Goal: Task Accomplishment & Management: Complete application form

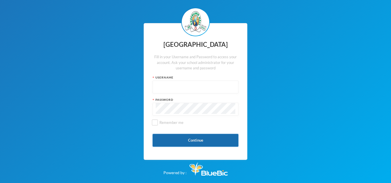
type input "glh23es30"
click at [184, 140] on button "Continue" at bounding box center [196, 140] width 86 height 13
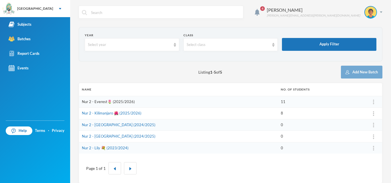
click at [109, 101] on link "Nur 2 - Everest🌷 (2025/2026)" at bounding box center [108, 102] width 53 height 5
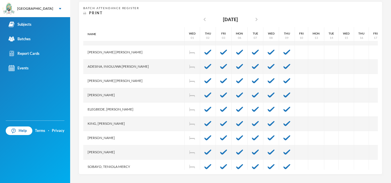
scroll to position [47, 0]
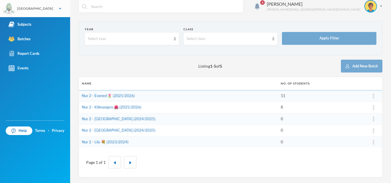
scroll to position [6, 0]
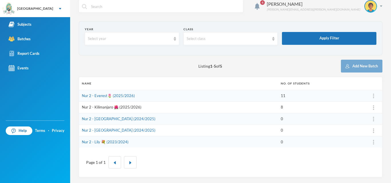
click at [102, 106] on link "Nur 2 - Kilimanjaro 🌺 (2025/2026)" at bounding box center [112, 107] width 60 height 5
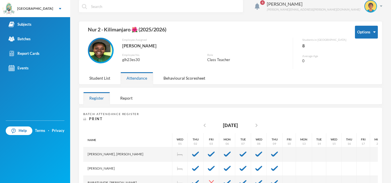
scroll to position [112, 0]
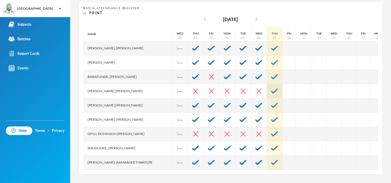
click at [267, 97] on div at bounding box center [275, 91] width 16 height 14
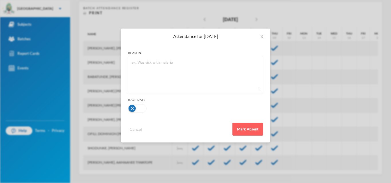
click at [256, 123] on div "Cancel Mark Absent" at bounding box center [195, 127] width 135 height 17
click at [254, 126] on button "Mark Absent" at bounding box center [247, 129] width 31 height 13
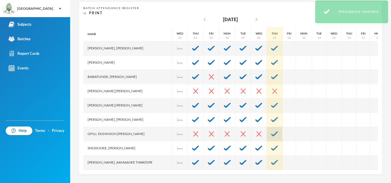
click at [267, 131] on div at bounding box center [275, 134] width 16 height 14
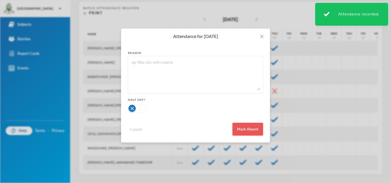
click at [253, 128] on button "Mark Absent" at bounding box center [247, 129] width 31 height 13
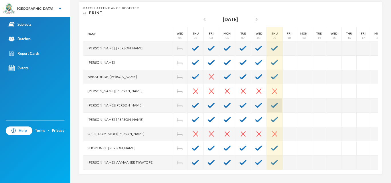
click at [271, 105] on img at bounding box center [274, 105] width 7 height 5
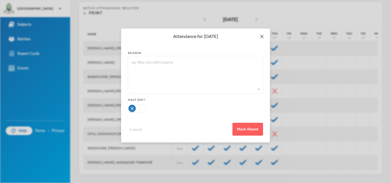
click at [263, 41] on span "Close" at bounding box center [262, 37] width 16 height 16
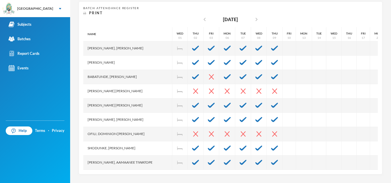
scroll to position [19, 0]
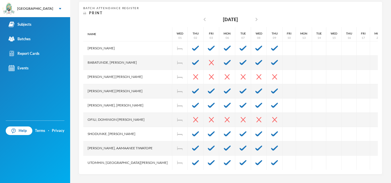
click at [372, 177] on div "4 [PERSON_NAME] [PERSON_NAME][EMAIL_ADDRESS][PERSON_NAME][DOMAIN_NAME] Options …" at bounding box center [230, 91] width 321 height 183
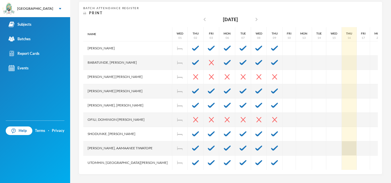
click at [370, 156] on div at bounding box center [378, 163] width 16 height 14
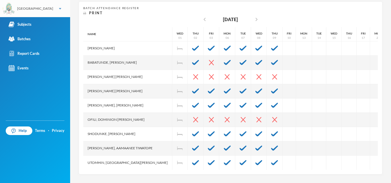
scroll to position [6, 0]
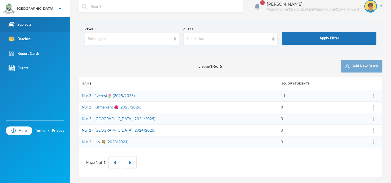
click at [42, 24] on link "Subjects" at bounding box center [35, 24] width 70 height 15
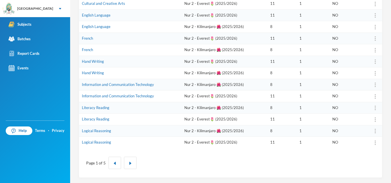
scroll to position [180, 0]
click at [132, 161] on button "button" at bounding box center [130, 163] width 13 height 12
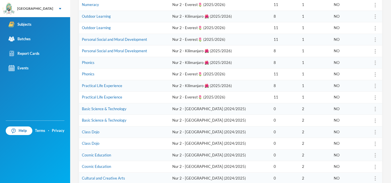
scroll to position [129, 0]
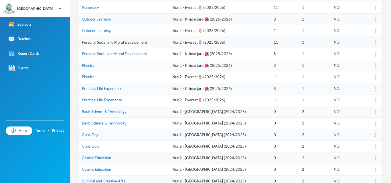
click at [128, 42] on link "Personal Social and Moral Development" at bounding box center [114, 42] width 65 height 5
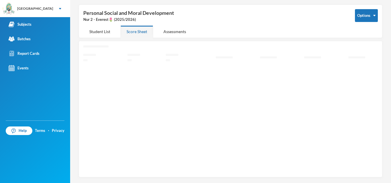
scroll to position [21, 0]
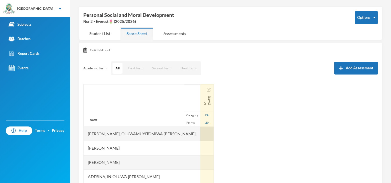
click at [200, 135] on div at bounding box center [206, 134] width 13 height 14
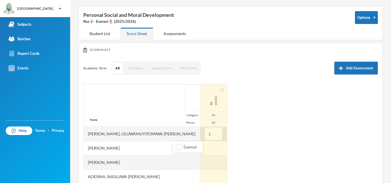
type input "10"
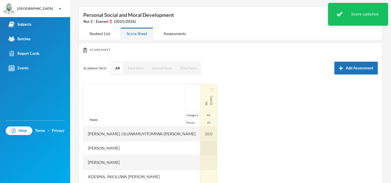
click at [200, 151] on div at bounding box center [208, 148] width 17 height 14
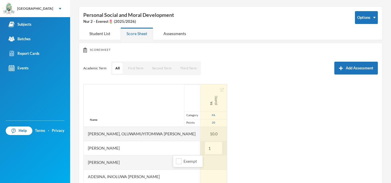
type input "15"
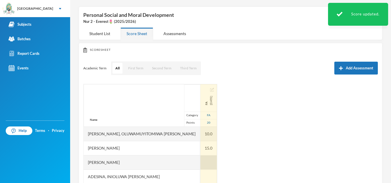
click at [200, 159] on div at bounding box center [208, 163] width 17 height 14
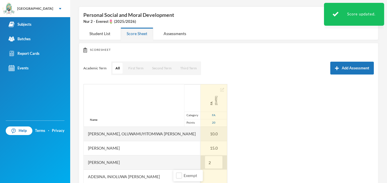
type input "20"
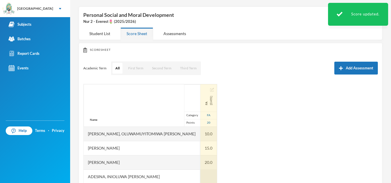
click at [200, 172] on div at bounding box center [208, 177] width 17 height 14
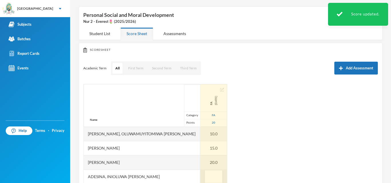
scroll to position [21, 0]
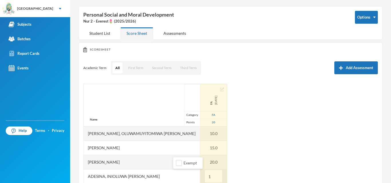
type input "17"
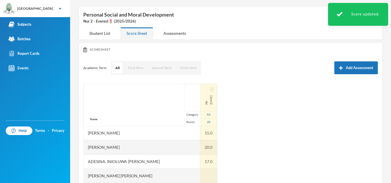
scroll to position [23, 0]
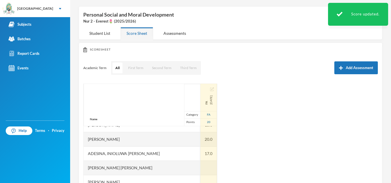
click at [200, 172] on div at bounding box center [208, 168] width 17 height 14
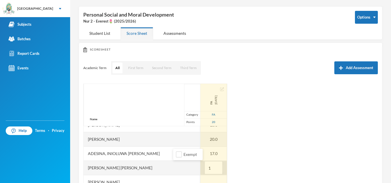
type input "18"
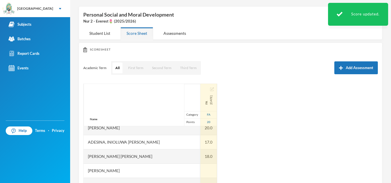
scroll to position [46, 0]
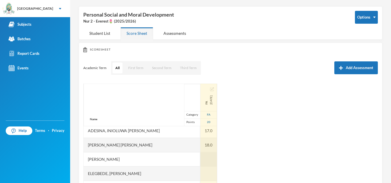
click at [200, 161] on div at bounding box center [208, 160] width 17 height 14
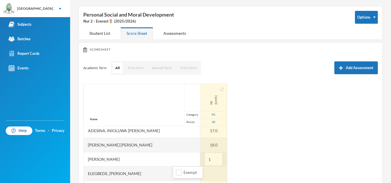
type input "15"
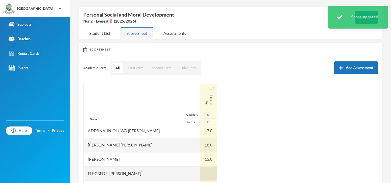
click at [200, 174] on div at bounding box center [208, 174] width 17 height 14
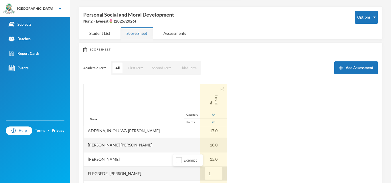
type input "15"
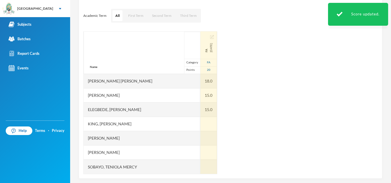
scroll to position [78, 0]
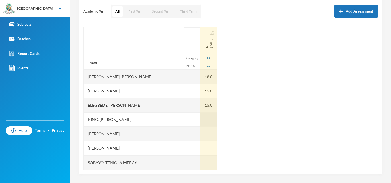
click at [200, 118] on div at bounding box center [208, 120] width 17 height 14
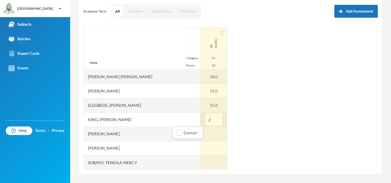
type input "20"
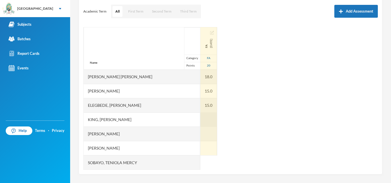
click at [200, 127] on div at bounding box center [208, 120] width 17 height 14
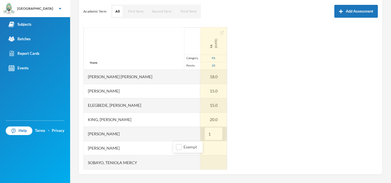
type input "15"
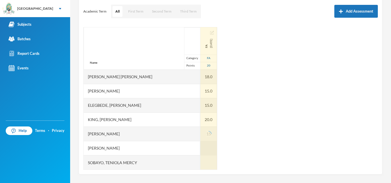
click at [200, 156] on div at bounding box center [208, 163] width 17 height 14
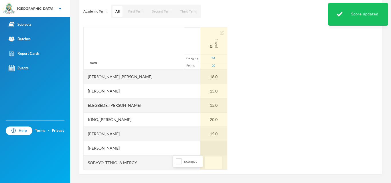
click at [200, 148] on div at bounding box center [213, 148] width 27 height 14
type input "18"
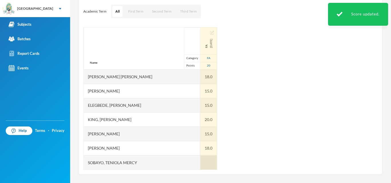
click at [200, 163] on div at bounding box center [208, 163] width 17 height 14
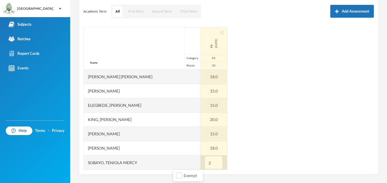
type input "20"
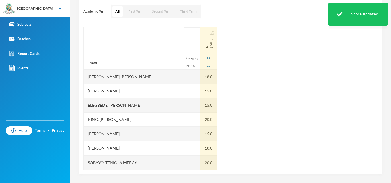
click at [91, 56] on div "Name" at bounding box center [93, 62] width 19 height 13
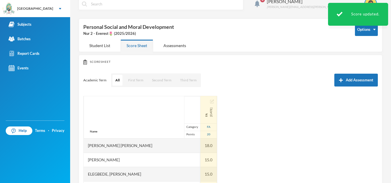
scroll to position [0, 0]
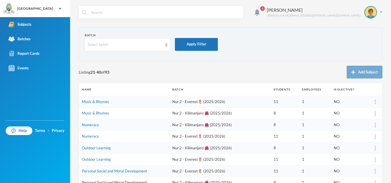
click at [96, 181] on link "Personal Social and Moral Development" at bounding box center [114, 183] width 65 height 5
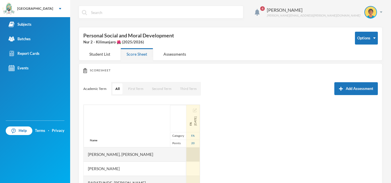
click at [186, 153] on div at bounding box center [192, 155] width 13 height 14
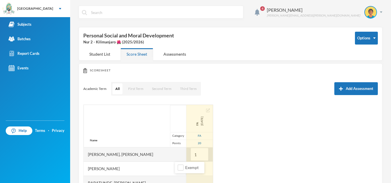
type input "15"
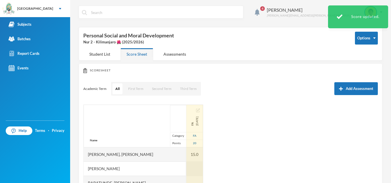
click at [186, 167] on div at bounding box center [194, 169] width 17 height 14
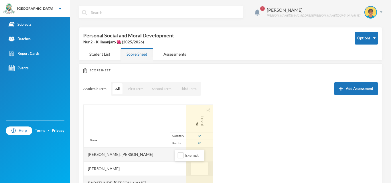
type input "5"
type input "17"
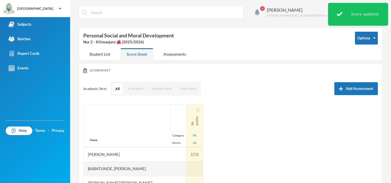
scroll to position [15, 0]
click at [186, 167] on div at bounding box center [194, 169] width 17 height 14
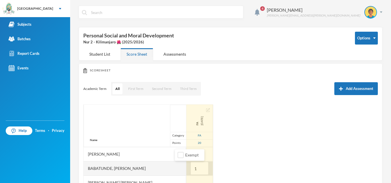
type input "15"
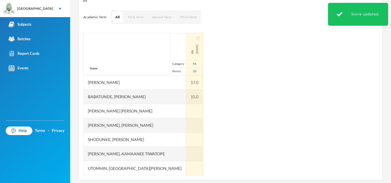
scroll to position [78, 0]
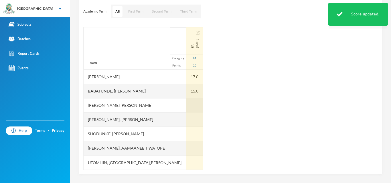
click at [186, 109] on div at bounding box center [194, 105] width 17 height 14
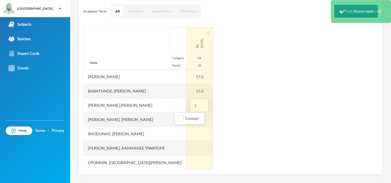
type input "15"
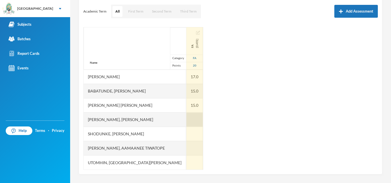
click at [186, 119] on div at bounding box center [194, 120] width 17 height 14
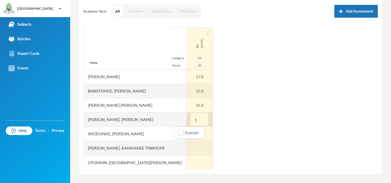
type input "18"
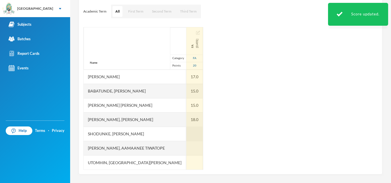
click at [186, 134] on div at bounding box center [194, 134] width 17 height 14
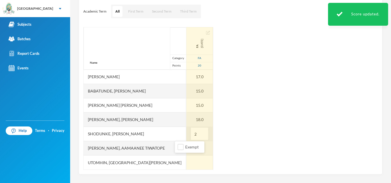
type input "20"
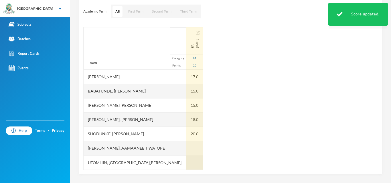
click at [186, 152] on div at bounding box center [194, 148] width 17 height 14
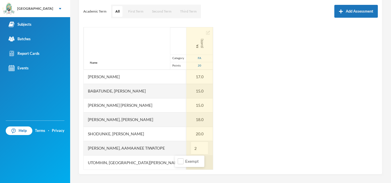
type input "20"
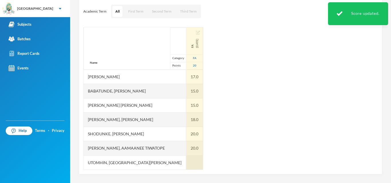
click at [186, 162] on div at bounding box center [194, 163] width 17 height 14
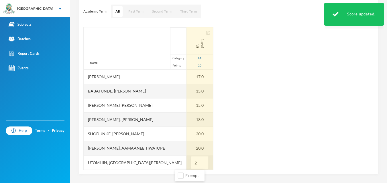
type input "20"
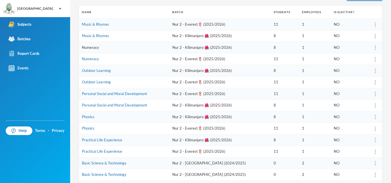
click at [94, 49] on link "Numeracy" at bounding box center [90, 47] width 17 height 5
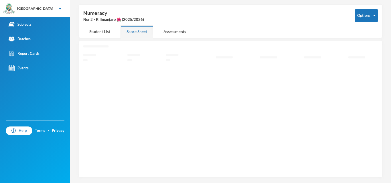
scroll to position [21, 0]
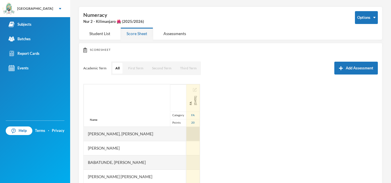
click at [186, 137] on div at bounding box center [192, 134] width 13 height 14
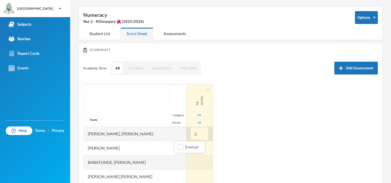
type input "20"
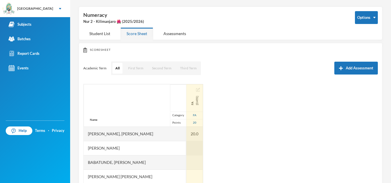
click at [186, 148] on div at bounding box center [194, 148] width 17 height 14
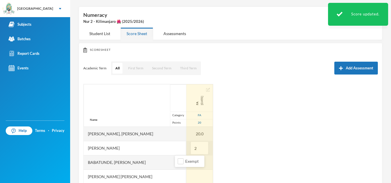
type input "20"
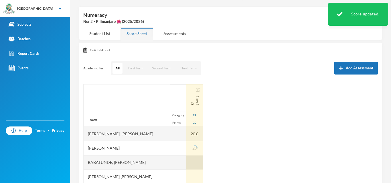
click at [186, 161] on div "FA [DATE] FA 20 20.0 20" at bounding box center [194, 163] width 17 height 158
click at [186, 161] on div at bounding box center [194, 163] width 17 height 14
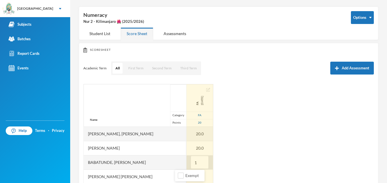
type input "10"
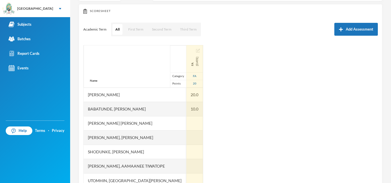
scroll to position [78, 0]
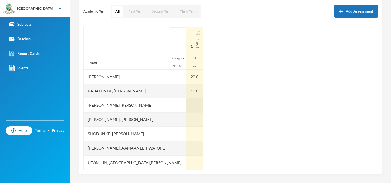
click at [186, 104] on div at bounding box center [194, 105] width 17 height 14
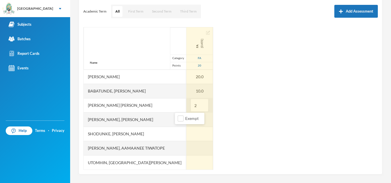
type input "20"
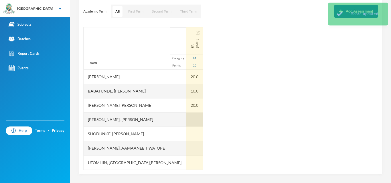
click at [186, 116] on div at bounding box center [194, 120] width 17 height 14
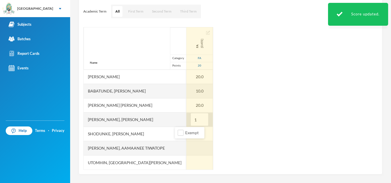
type input "10"
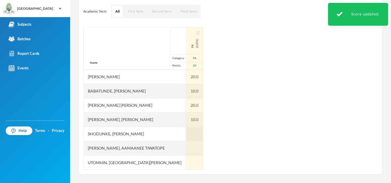
click at [186, 135] on div at bounding box center [194, 134] width 17 height 14
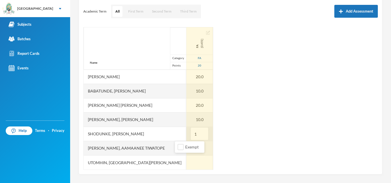
type input "15"
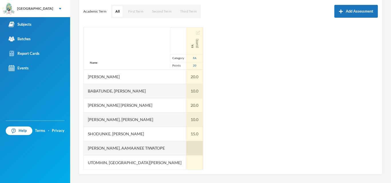
click at [186, 149] on div at bounding box center [194, 148] width 17 height 14
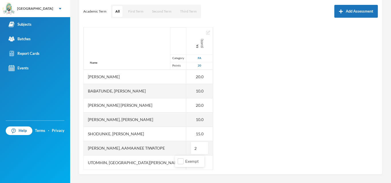
type input "20"
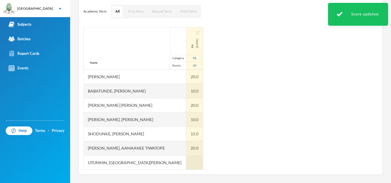
click at [186, 162] on div at bounding box center [194, 163] width 17 height 14
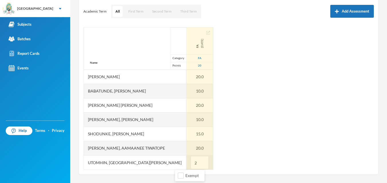
type input "20"
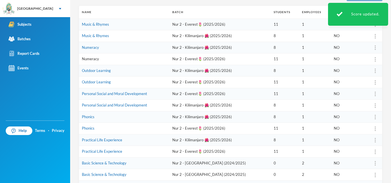
click at [94, 58] on link "Numeracy" at bounding box center [90, 59] width 17 height 5
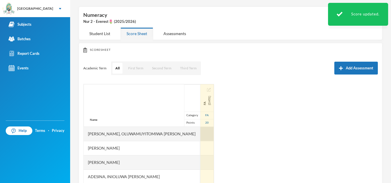
click at [200, 132] on div at bounding box center [206, 134] width 13 height 14
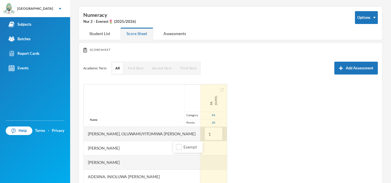
type input "15"
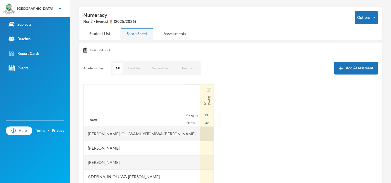
click at [200, 141] on div at bounding box center [206, 134] width 13 height 14
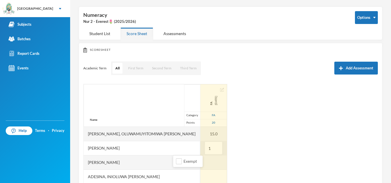
type input "15"
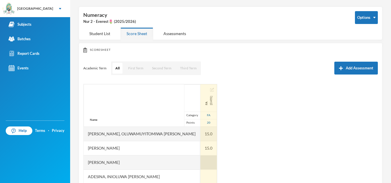
click at [200, 162] on div at bounding box center [208, 163] width 17 height 14
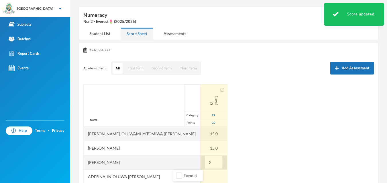
type input "20"
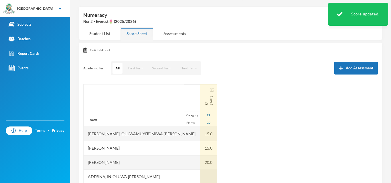
click at [200, 174] on div at bounding box center [208, 177] width 17 height 14
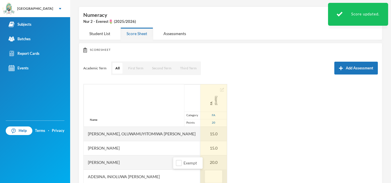
scroll to position [21, 0]
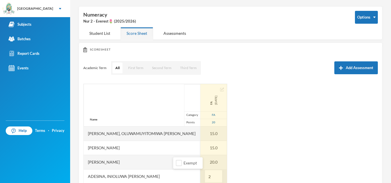
type input "20"
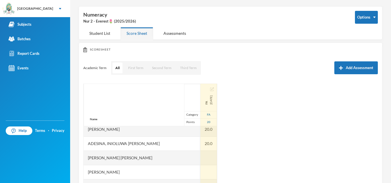
scroll to position [34, 0]
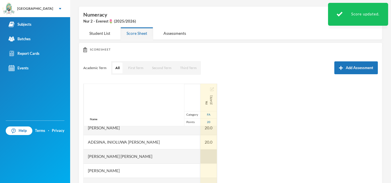
click at [200, 163] on div at bounding box center [208, 157] width 17 height 14
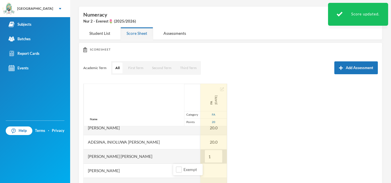
type input "10"
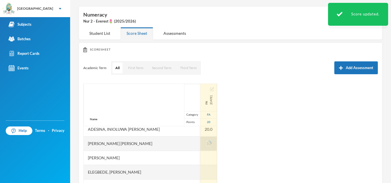
scroll to position [57, 0]
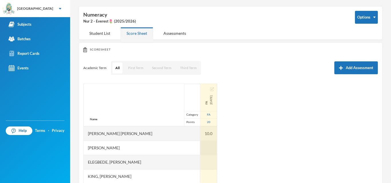
click at [200, 143] on div at bounding box center [208, 148] width 17 height 14
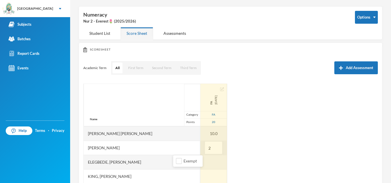
type input "20"
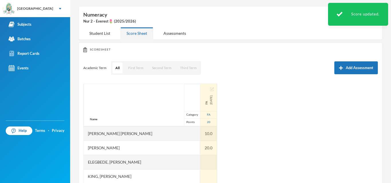
scroll to position [58, 0]
click at [200, 158] on div at bounding box center [208, 162] width 17 height 14
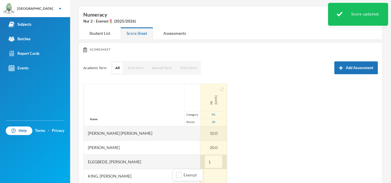
type input "10"
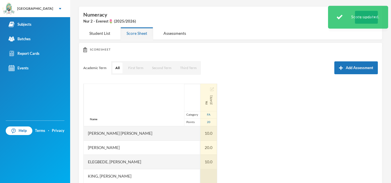
click at [200, 176] on div at bounding box center [208, 176] width 17 height 14
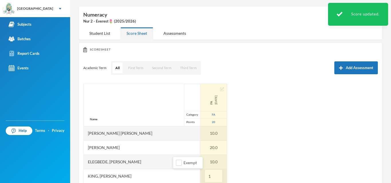
type input "18"
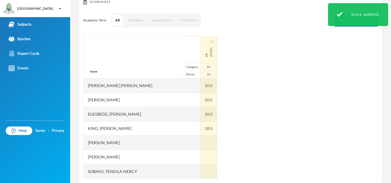
scroll to position [78, 0]
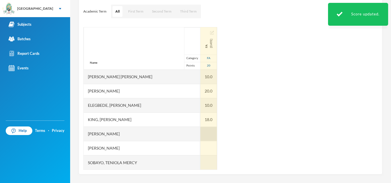
click at [200, 136] on div at bounding box center [208, 134] width 17 height 14
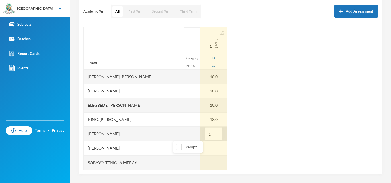
type input "10"
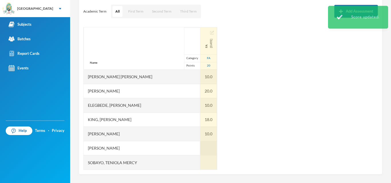
click at [200, 150] on div at bounding box center [208, 148] width 17 height 14
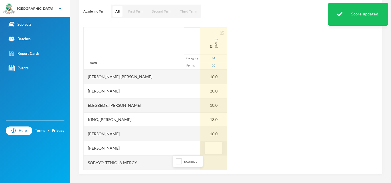
type input "7"
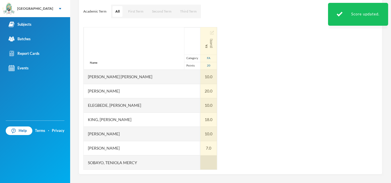
click at [200, 164] on div at bounding box center [208, 163] width 17 height 14
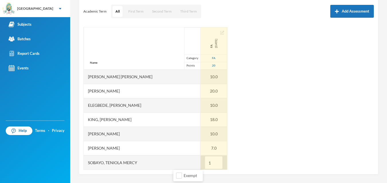
type input "15"
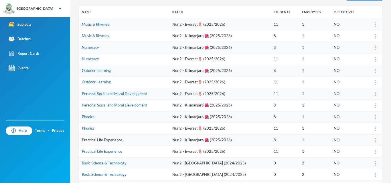
click at [105, 139] on link "Practical Life Experience" at bounding box center [102, 140] width 40 height 5
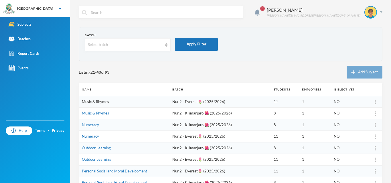
click at [99, 103] on link "Music & Rhymes" at bounding box center [95, 102] width 27 height 5
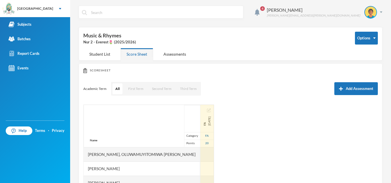
click at [207, 110] on img "button" at bounding box center [209, 111] width 4 height 4
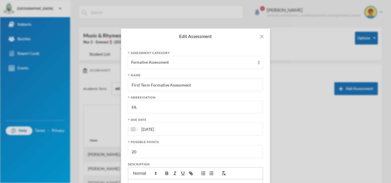
click at [201, 84] on input "First Term Formative Assessment" at bounding box center [195, 85] width 129 height 13
click at [260, 37] on icon "icon: close" at bounding box center [262, 36] width 5 height 5
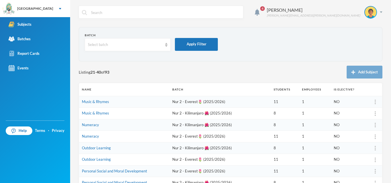
scroll to position [160, 0]
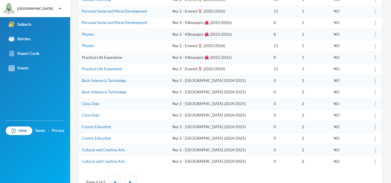
click at [106, 58] on link "Practical Life Experience" at bounding box center [102, 57] width 40 height 5
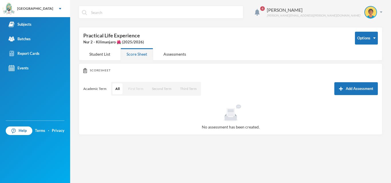
click at [132, 88] on button "First Term" at bounding box center [135, 89] width 21 height 11
click at [337, 84] on button "Add Assessment" at bounding box center [355, 88] width 43 height 13
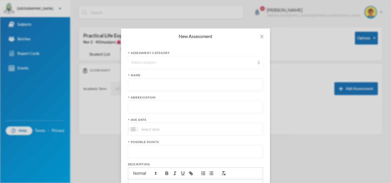
click at [183, 67] on div "Select category" at bounding box center [195, 62] width 135 height 13
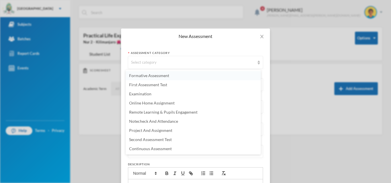
click at [170, 78] on li "Formative Assessment" at bounding box center [193, 75] width 135 height 9
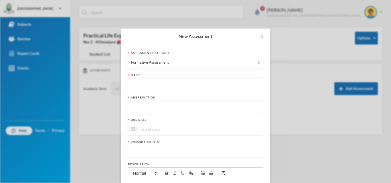
click at [154, 88] on input "text" at bounding box center [195, 85] width 129 height 13
paste input "First Term Formative Assessment"
type input "First Term Formative Assessment"
click at [151, 107] on input "text" at bounding box center [195, 107] width 129 height 13
type input "FA"
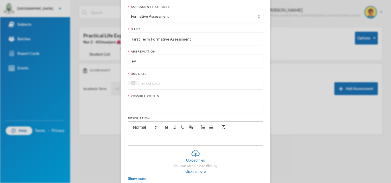
scroll to position [80, 0]
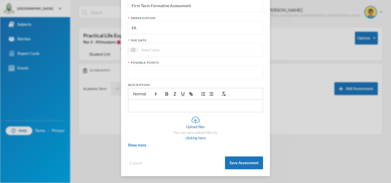
click at [188, 48] on div at bounding box center [195, 49] width 135 height 13
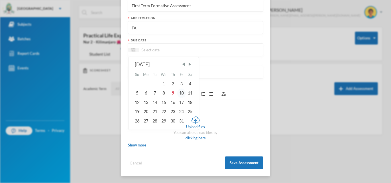
click at [178, 93] on div "10" at bounding box center [181, 93] width 9 height 9
type input "[DATE]"
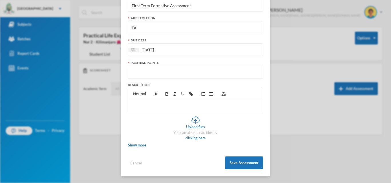
click at [183, 70] on input "number" at bounding box center [195, 72] width 129 height 13
type input "20"
click at [236, 158] on button "Save Assessment" at bounding box center [244, 163] width 38 height 13
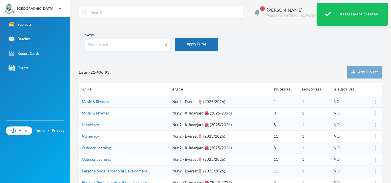
click at [114, 137] on td "Numeracy" at bounding box center [124, 137] width 90 height 12
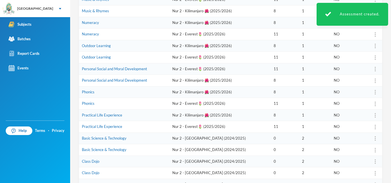
scroll to position [103, 0]
click at [107, 125] on link "Practical Life Experience" at bounding box center [102, 126] width 40 height 5
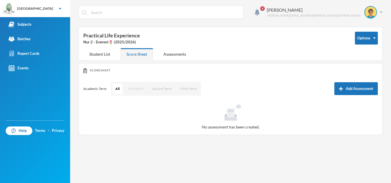
click at [138, 91] on button "First Term" at bounding box center [135, 89] width 21 height 11
click at [344, 88] on button "Add Assessment" at bounding box center [355, 88] width 43 height 13
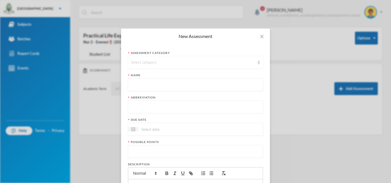
click at [242, 64] on div "Select category" at bounding box center [193, 63] width 124 height 6
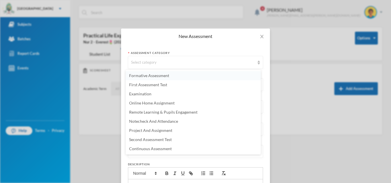
click at [170, 77] on li "Formative Assessment" at bounding box center [193, 75] width 135 height 9
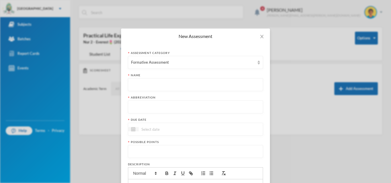
click at [165, 88] on input "text" at bounding box center [195, 85] width 129 height 13
paste input "First Term Formative Assessment"
type input "First Term Formative Assessment"
click at [157, 105] on input "text" at bounding box center [195, 107] width 129 height 13
type input "FA"
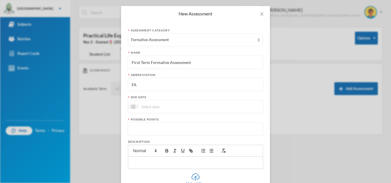
scroll to position [58, 0]
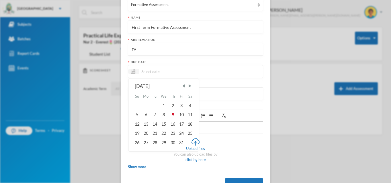
click at [183, 74] on input at bounding box center [162, 71] width 48 height 7
click at [179, 114] on div "10" at bounding box center [181, 114] width 9 height 9
type input "[DATE]"
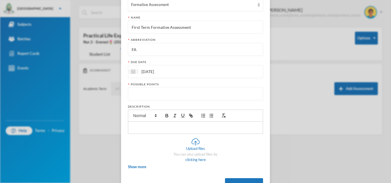
click at [188, 96] on input "number" at bounding box center [195, 94] width 129 height 13
type input "20"
click at [235, 180] on button "Save Assessment" at bounding box center [244, 185] width 38 height 13
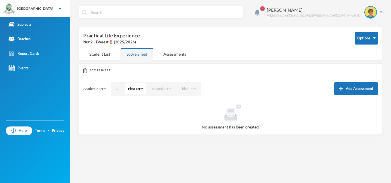
scroll to position [51, 0]
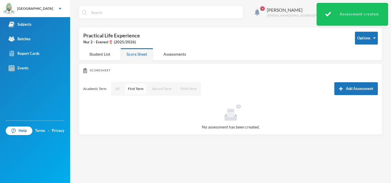
click at [142, 88] on button "First Term" at bounding box center [135, 89] width 21 height 11
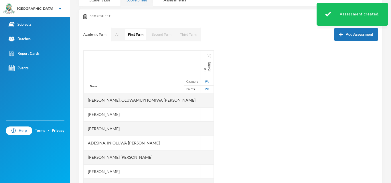
scroll to position [78, 0]
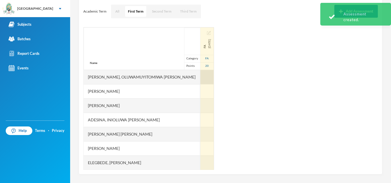
click at [200, 78] on div at bounding box center [206, 77] width 13 height 14
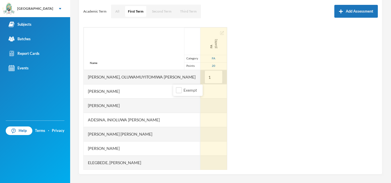
type input "15"
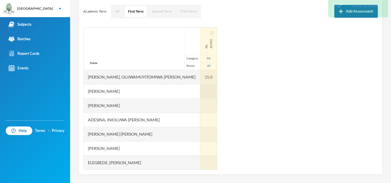
click at [200, 91] on div at bounding box center [208, 91] width 17 height 14
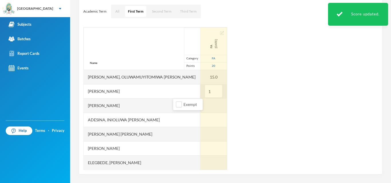
type input "10"
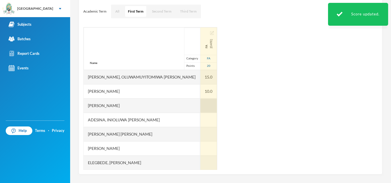
click at [200, 107] on div at bounding box center [208, 106] width 17 height 14
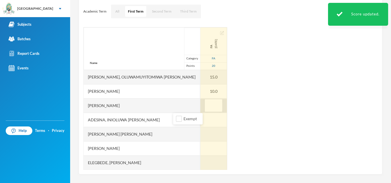
type input "3"
type input "20"
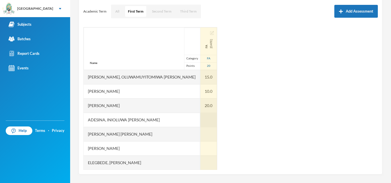
click at [200, 118] on div at bounding box center [208, 120] width 17 height 14
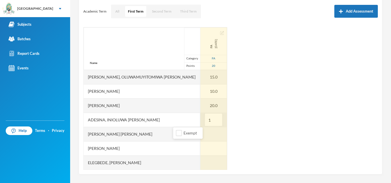
type input "10"
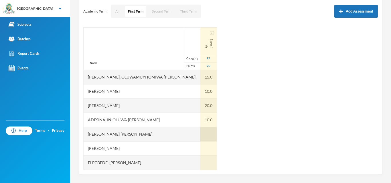
click at [200, 131] on div at bounding box center [208, 134] width 17 height 14
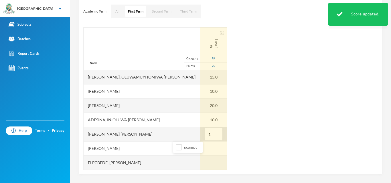
type input "15"
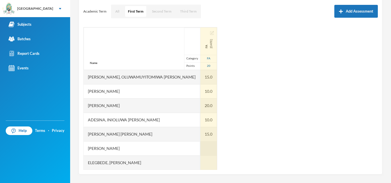
click at [200, 153] on div at bounding box center [208, 149] width 17 height 14
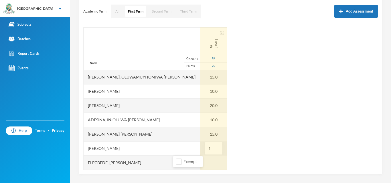
type input "15"
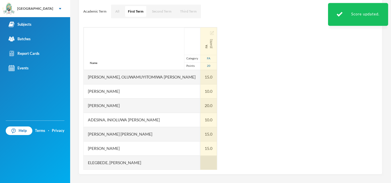
click at [200, 162] on div at bounding box center [208, 163] width 17 height 14
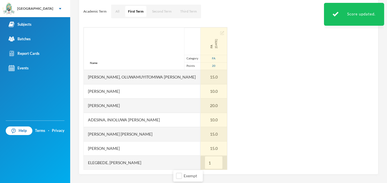
type input "10"
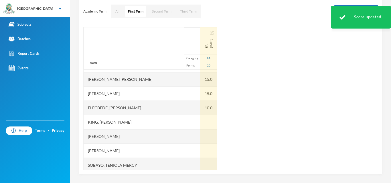
scroll to position [58, 0]
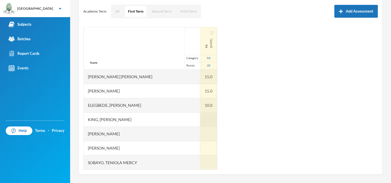
click at [200, 121] on div at bounding box center [208, 120] width 17 height 14
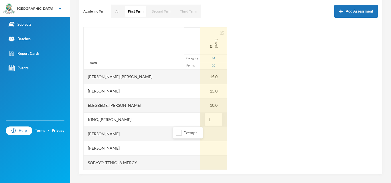
type input "15"
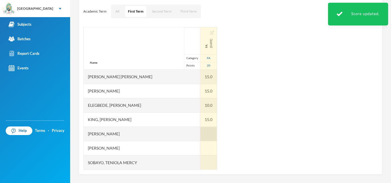
click at [200, 134] on div at bounding box center [208, 134] width 17 height 14
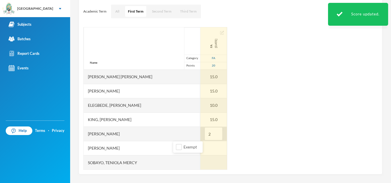
type input "20"
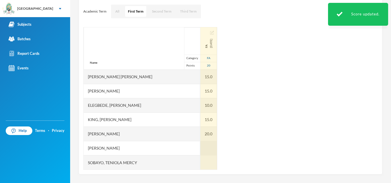
click at [200, 146] on div at bounding box center [208, 148] width 17 height 14
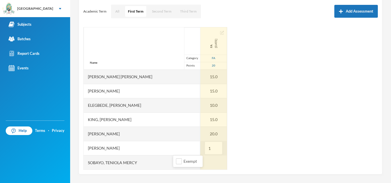
type input "15"
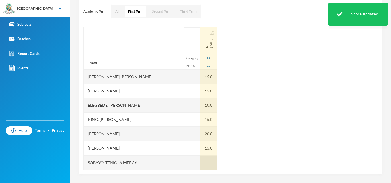
click at [200, 160] on div at bounding box center [208, 163] width 17 height 14
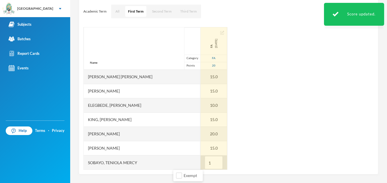
type input "15"
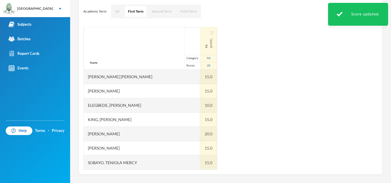
click at [230, 153] on div "Name Category Points [PERSON_NAME], [PERSON_NAME], [PERSON_NAME] [PERSON_NAME] …" at bounding box center [230, 98] width 294 height 143
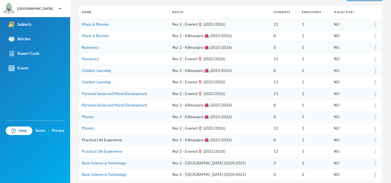
click at [96, 141] on link "Practical Life Experience" at bounding box center [102, 140] width 40 height 5
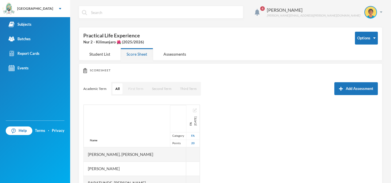
click at [140, 91] on button "First Term" at bounding box center [135, 89] width 21 height 11
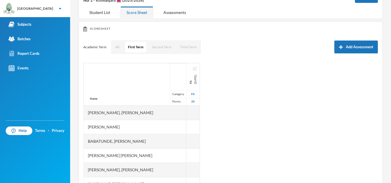
scroll to position [74, 0]
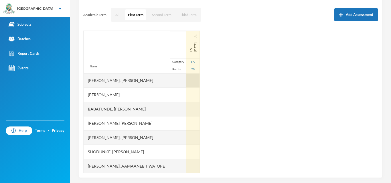
click at [186, 82] on div at bounding box center [192, 81] width 13 height 14
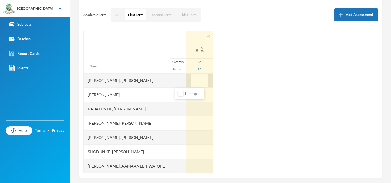
type input "W"
type input "20"
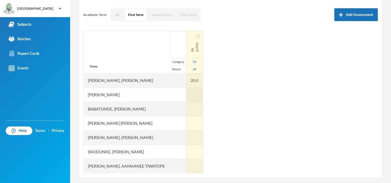
click at [186, 100] on div at bounding box center [194, 95] width 17 height 14
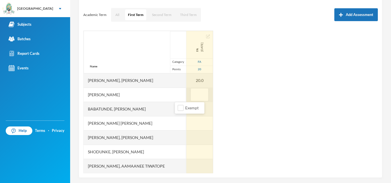
type input "5"
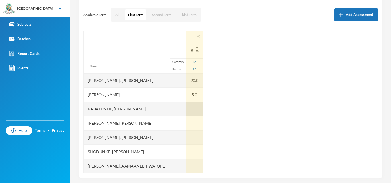
click at [186, 107] on div at bounding box center [194, 109] width 17 height 14
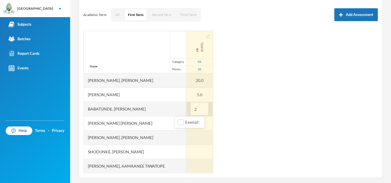
type input "20"
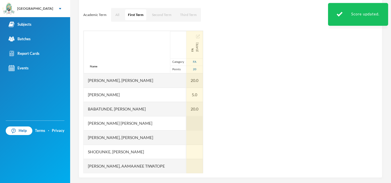
click at [186, 120] on div at bounding box center [194, 123] width 17 height 14
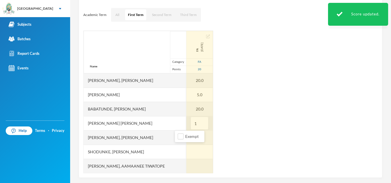
type input "15"
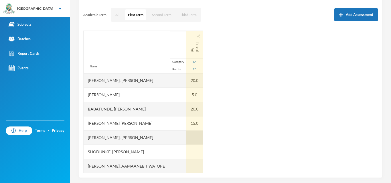
click at [186, 137] on div at bounding box center [194, 138] width 17 height 14
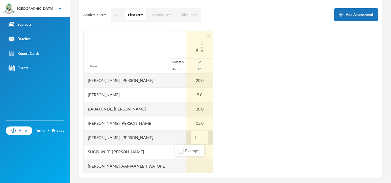
type input "15"
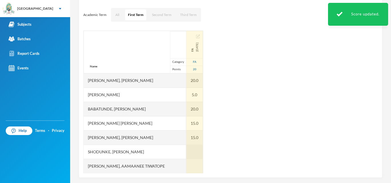
click at [186, 155] on div at bounding box center [194, 152] width 17 height 14
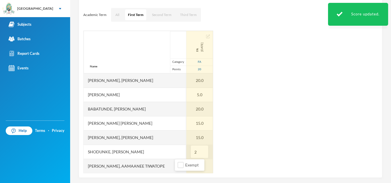
type input "20"
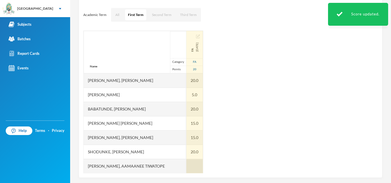
click at [186, 165] on div at bounding box center [194, 166] width 17 height 14
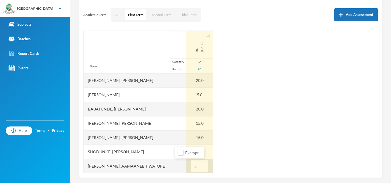
type input "20"
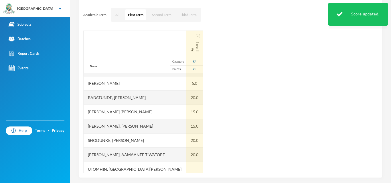
scroll to position [15, 0]
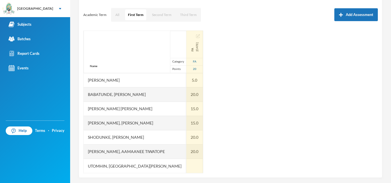
click at [186, 165] on div at bounding box center [194, 166] width 17 height 14
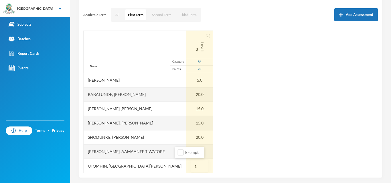
type input "15"
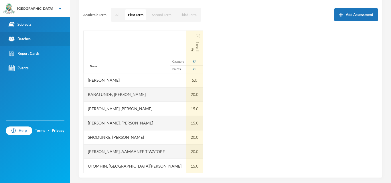
click at [27, 40] on div "Batches" at bounding box center [20, 39] width 22 height 6
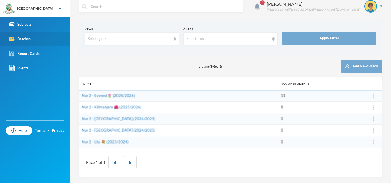
scroll to position [6, 0]
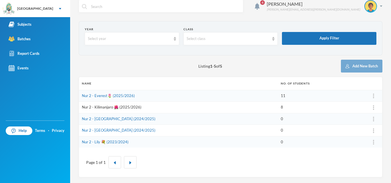
click at [103, 109] on link "Nur 2 - Kilimanjaro 🌺 (2025/2026)" at bounding box center [112, 107] width 60 height 5
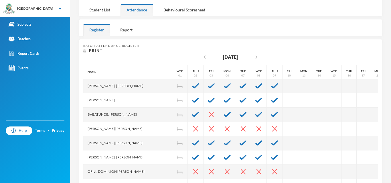
scroll to position [75, 0]
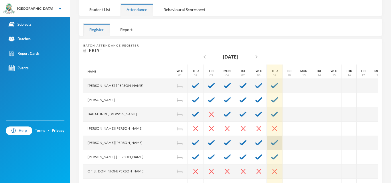
click at [271, 140] on img at bounding box center [274, 142] width 7 height 5
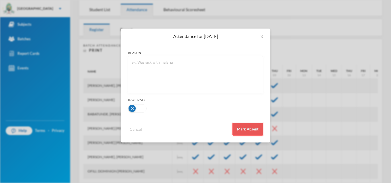
click at [249, 125] on button "Mark Absent" at bounding box center [247, 129] width 31 height 13
